Goal: Information Seeking & Learning: Learn about a topic

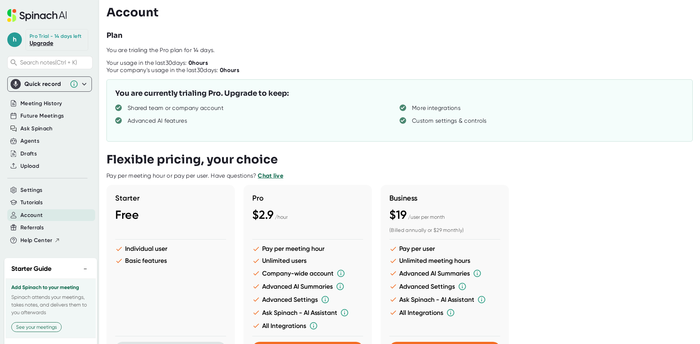
scroll to position [109, 0]
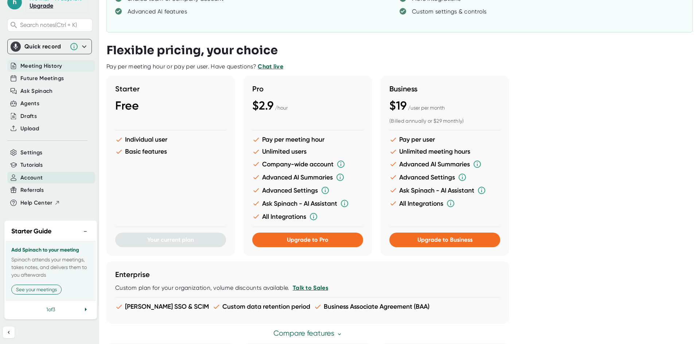
click at [34, 62] on span "Meeting History" at bounding box center [41, 66] width 42 height 8
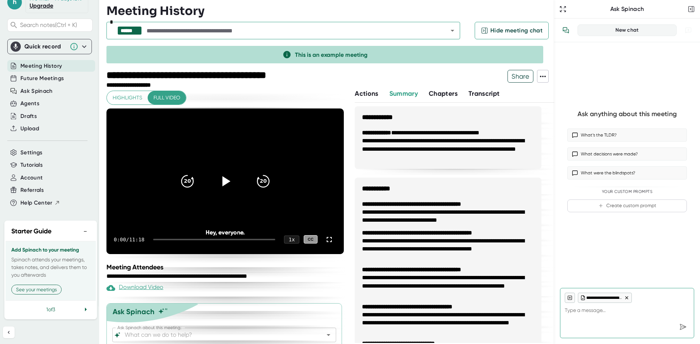
click at [34, 62] on span "Meeting History" at bounding box center [41, 66] width 42 height 8
type textarea "x"
